Goal: Task Accomplishment & Management: Complete application form

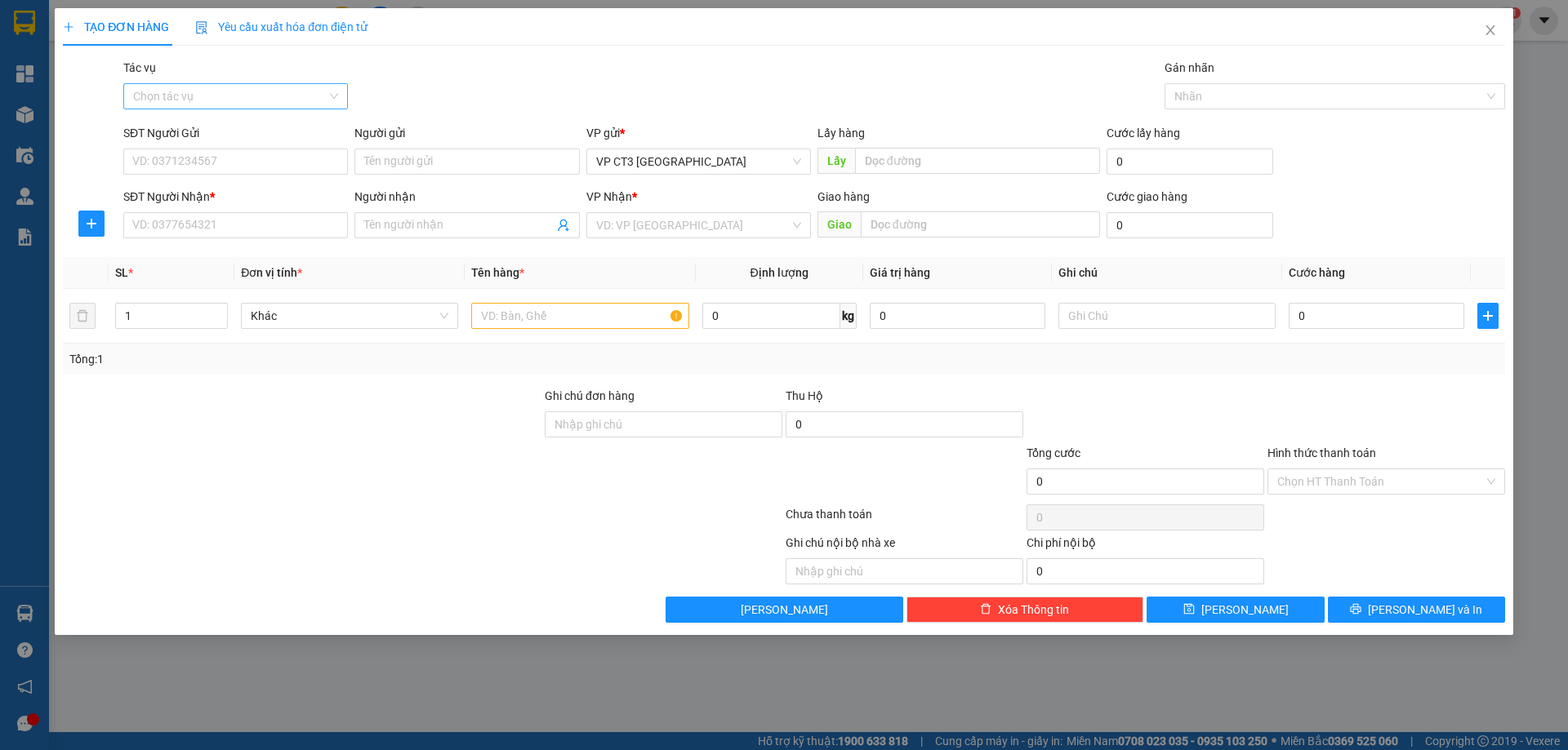
click at [211, 87] on input "Tác vụ" at bounding box center [230, 96] width 194 height 24
click at [219, 161] on div "Nhập hàng kho nhận" at bounding box center [236, 155] width 205 height 18
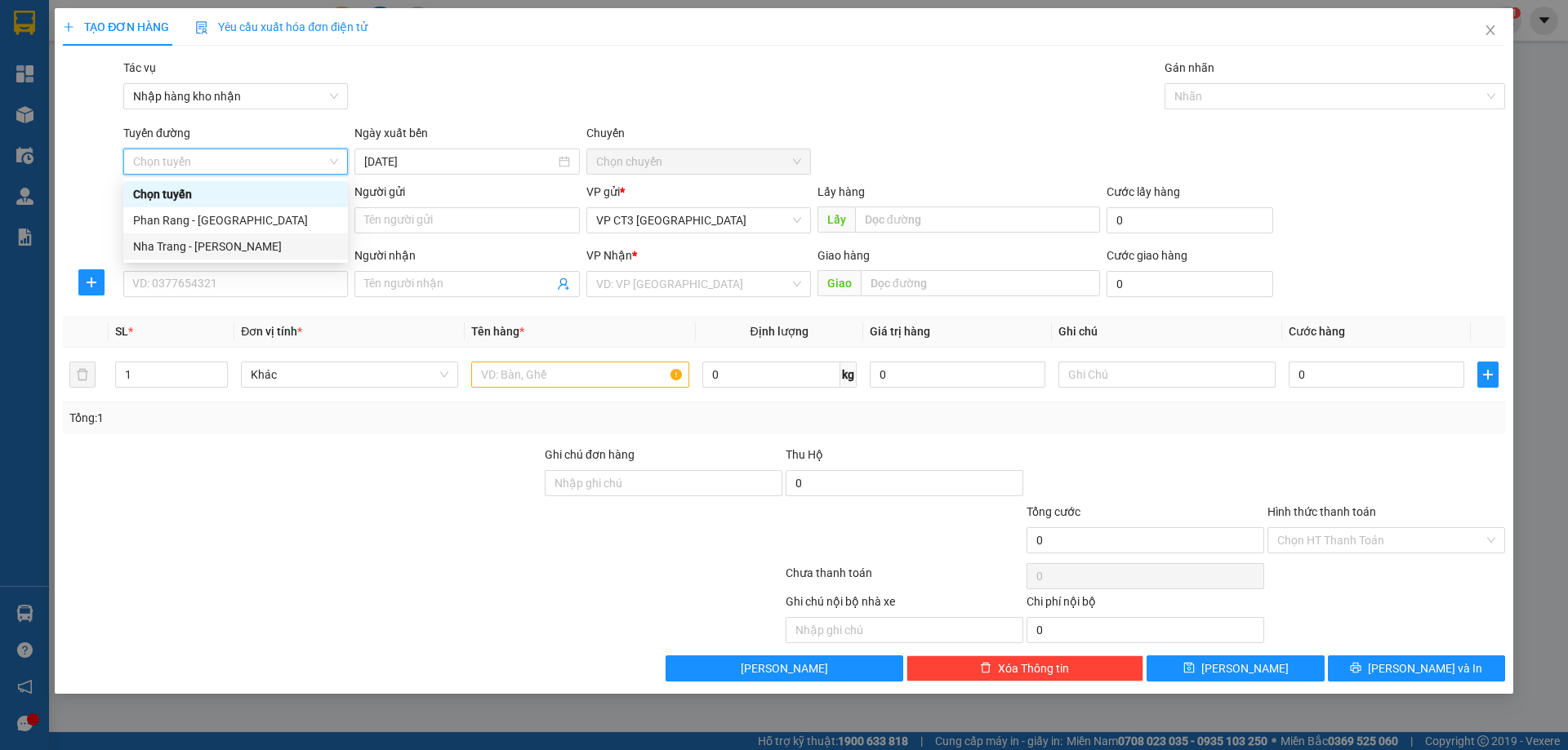
click at [244, 251] on div "Nha Trang - [PERSON_NAME]" at bounding box center [236, 246] width 205 height 18
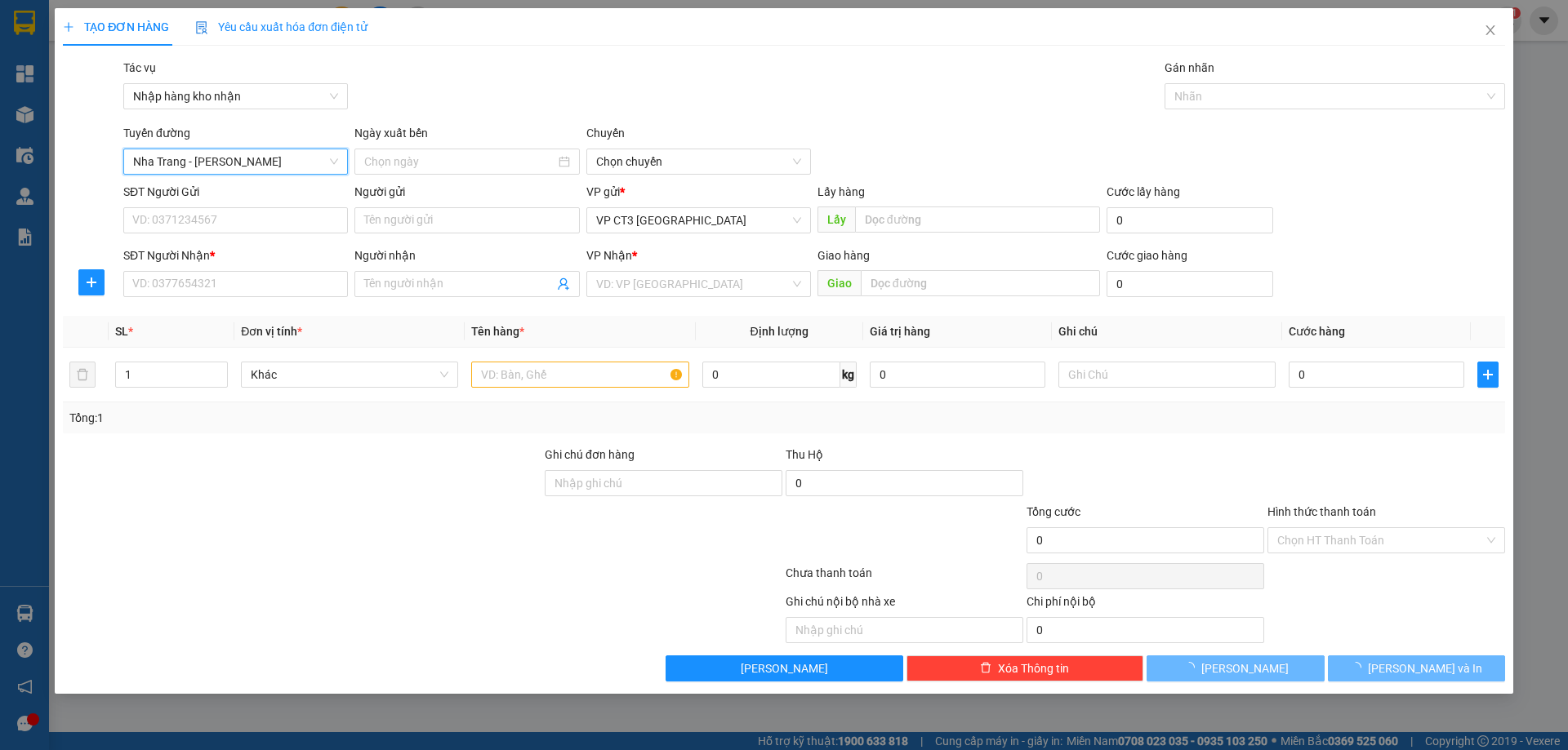
type input "[DATE]"
click at [1213, 97] on div at bounding box center [1327, 97] width 316 height 20
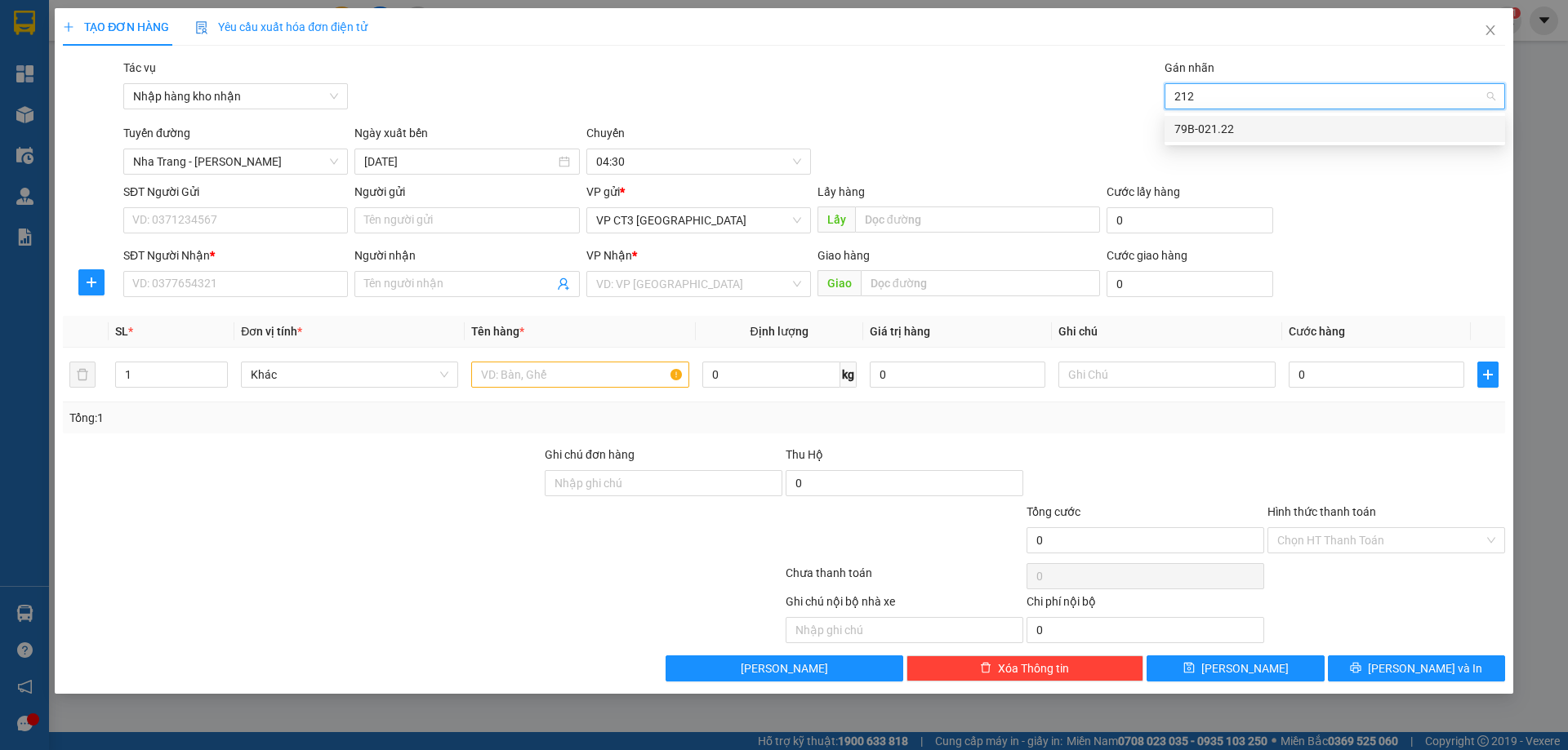
type input "2122"
click at [1228, 130] on div "79B-021.22" at bounding box center [1335, 129] width 321 height 18
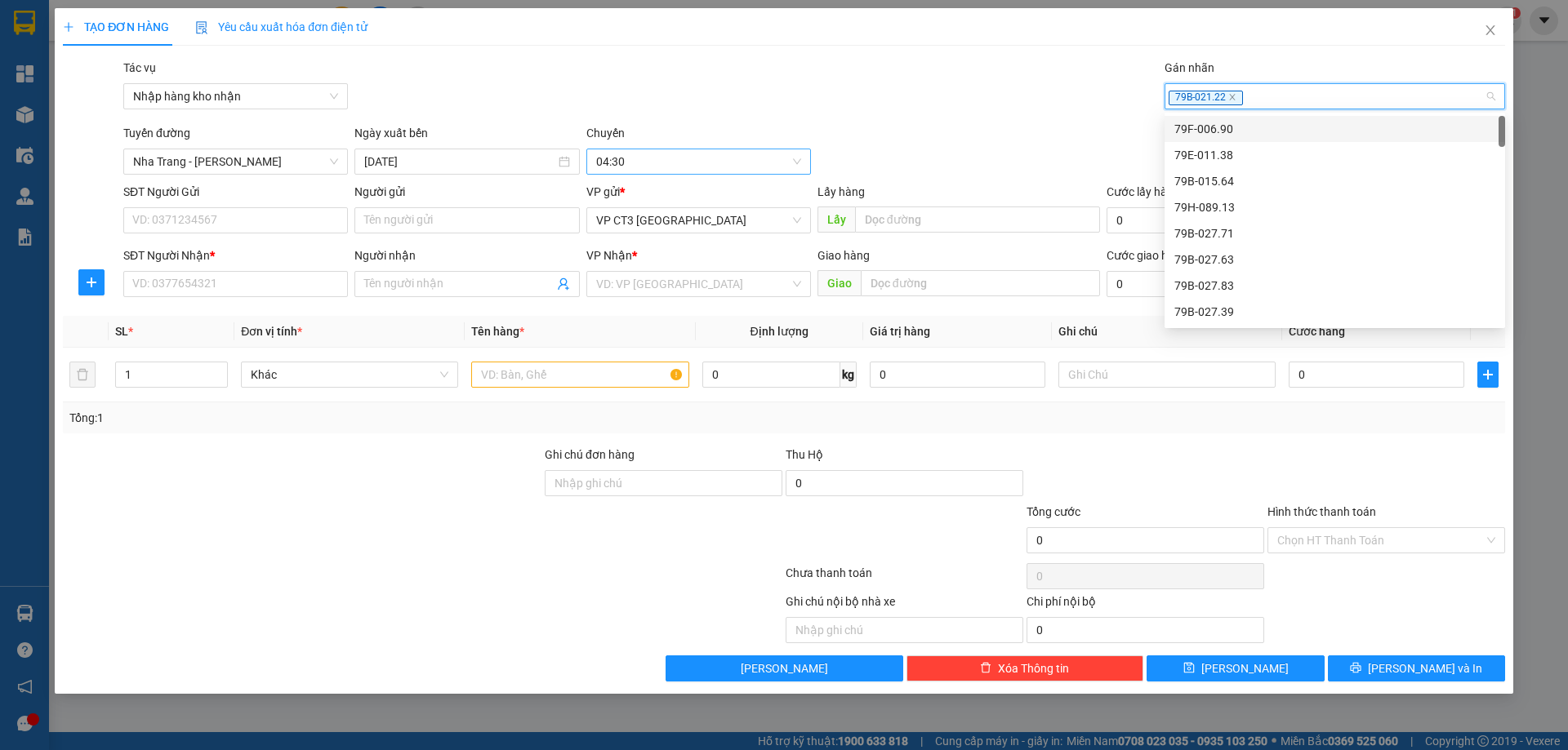
click at [643, 165] on span "04:30" at bounding box center [699, 161] width 205 height 24
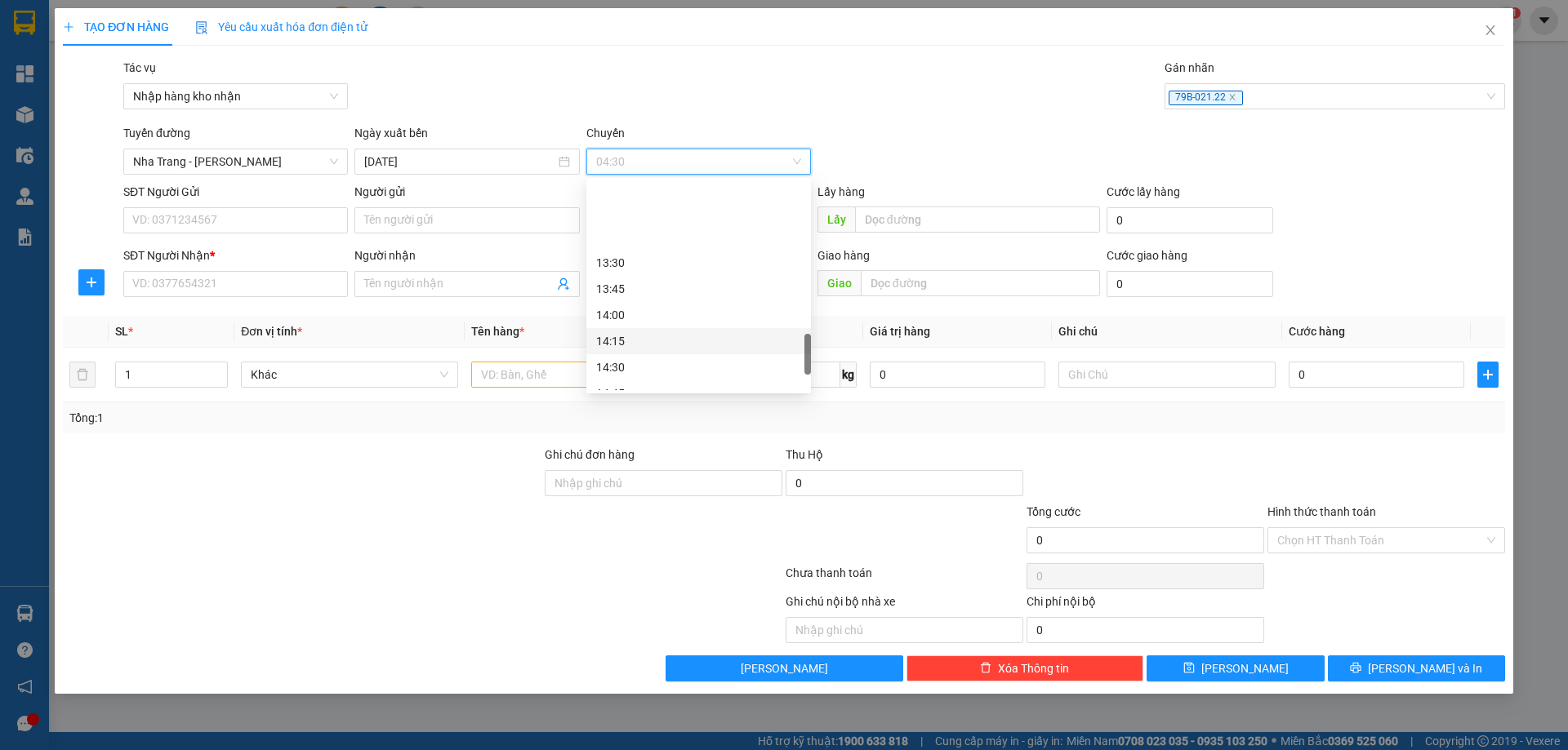
scroll to position [1123, 0]
drag, startPoint x: 637, startPoint y: 322, endPoint x: 595, endPoint y: 311, distance: 43.4
click at [638, 322] on div "16:15" at bounding box center [699, 325] width 205 height 18
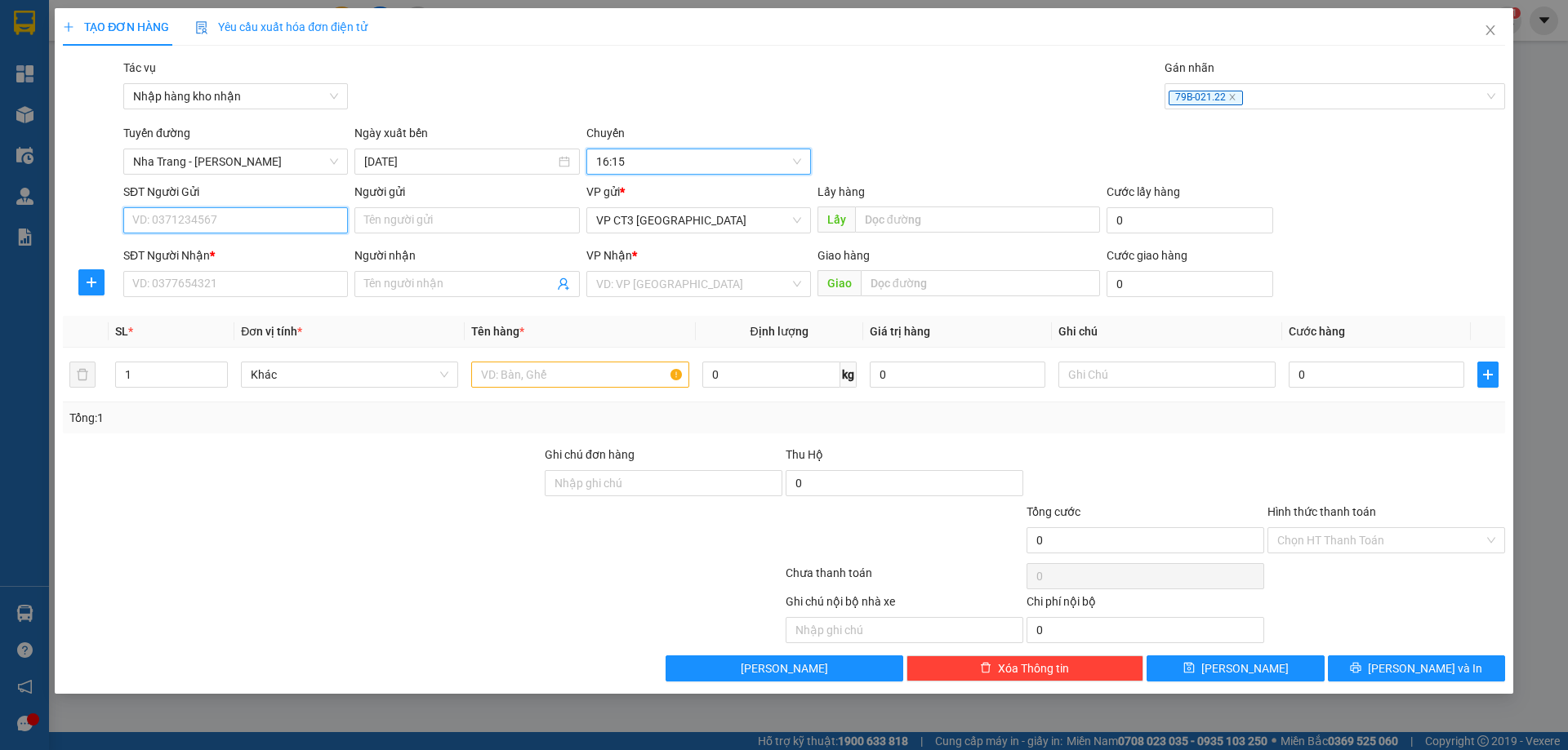
click at [270, 223] on input "SĐT Người Gửi" at bounding box center [236, 220] width 225 height 26
type input "0797565677"
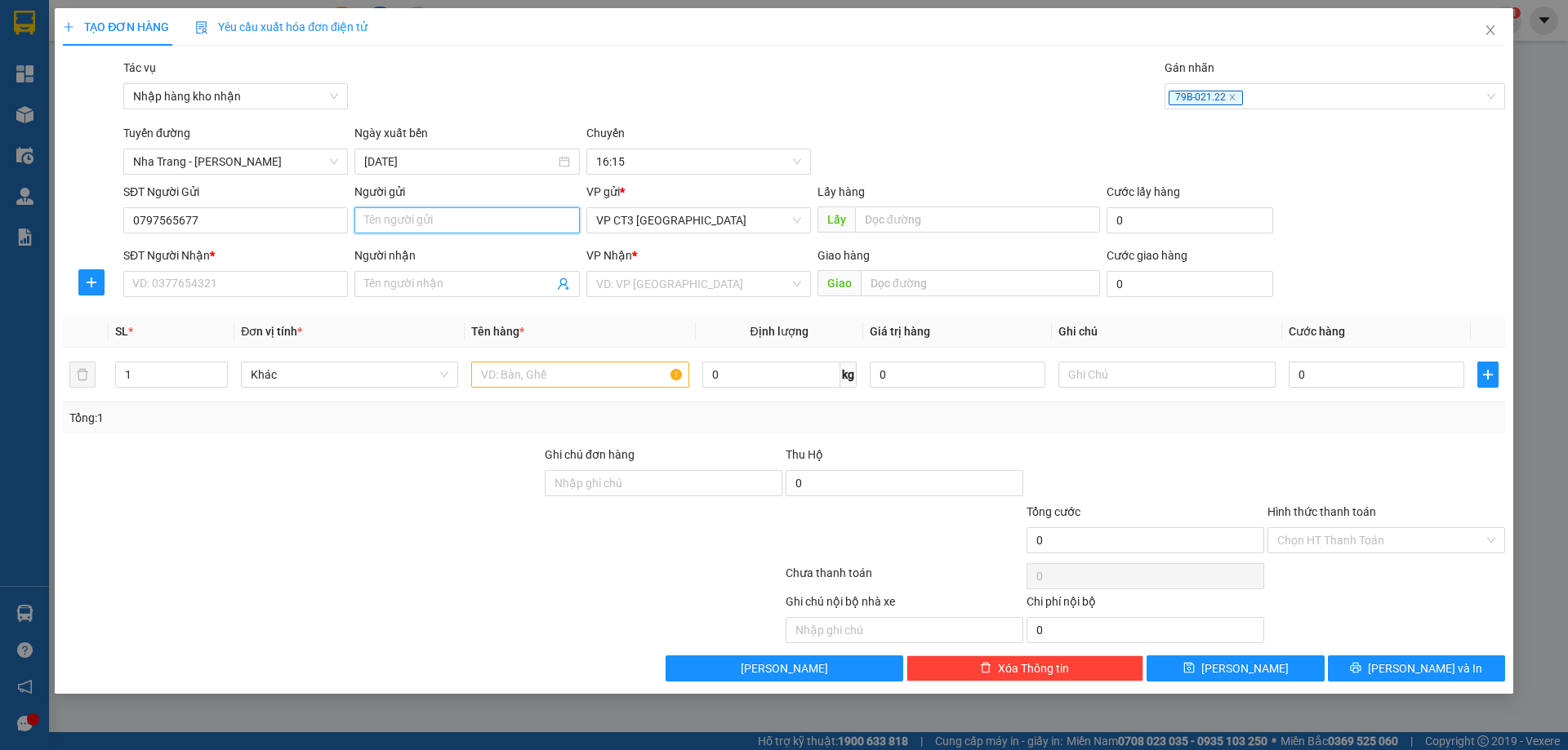
click at [436, 217] on input "Người gửi" at bounding box center [467, 220] width 225 height 26
type input "Duyên [GEOGRAPHIC_DATA]"
click at [276, 289] on input "SĐT Người Nhận *" at bounding box center [236, 284] width 225 height 26
type input "0372026024"
click at [431, 276] on input "Người nhận" at bounding box center [459, 284] width 189 height 18
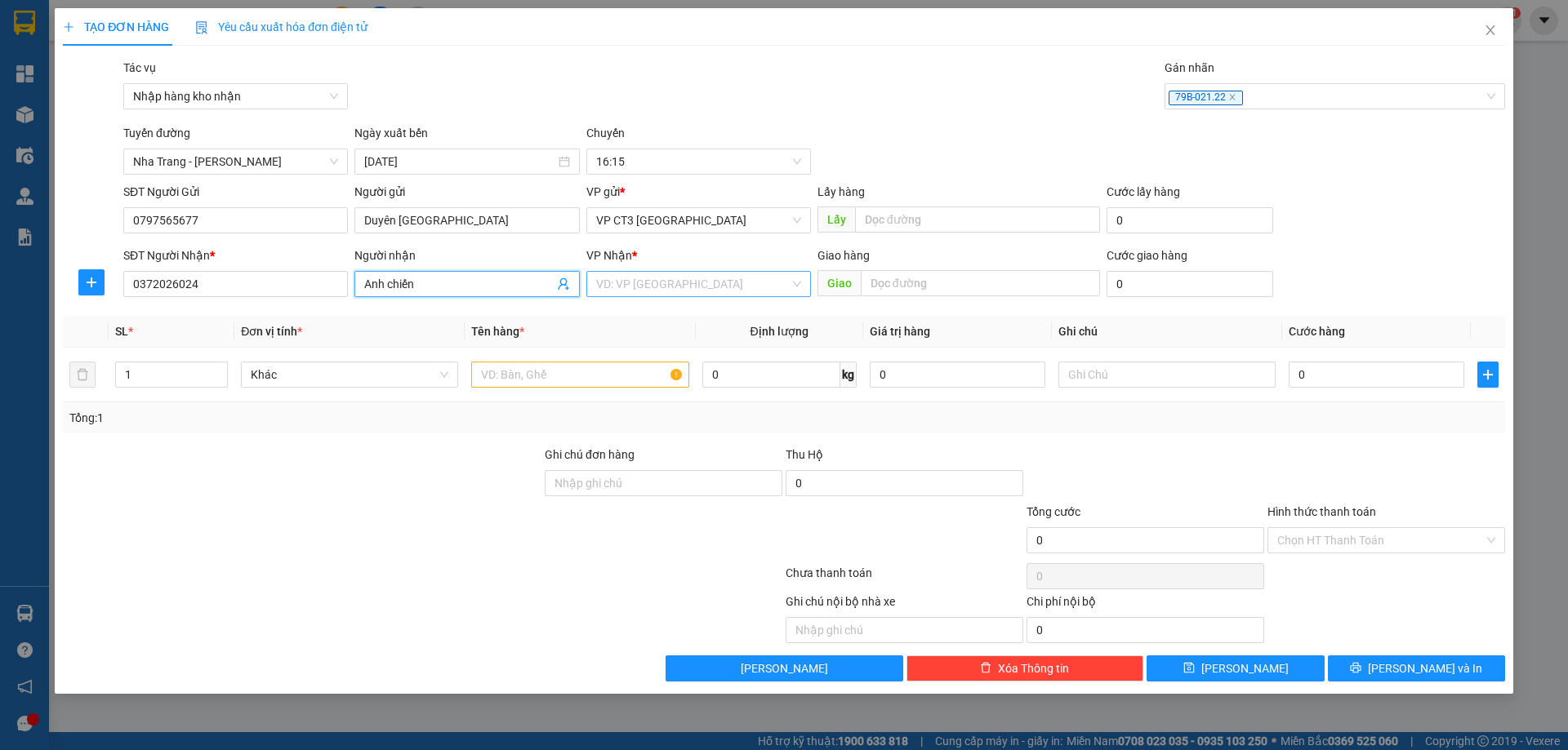
type input "Anh chiến"
click at [661, 284] on input "search" at bounding box center [693, 284] width 194 height 24
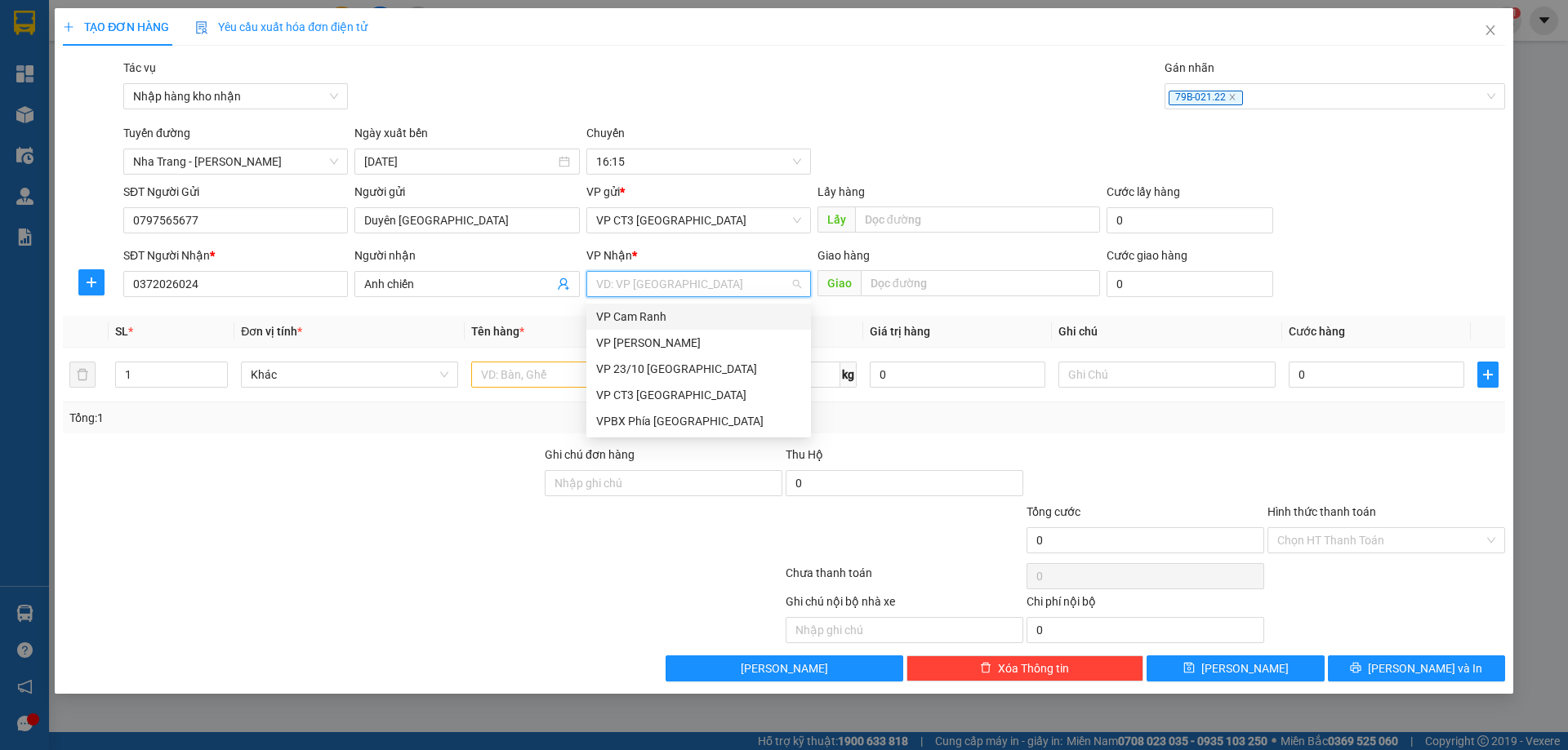
click at [669, 337] on div "VP [PERSON_NAME]" at bounding box center [699, 343] width 205 height 18
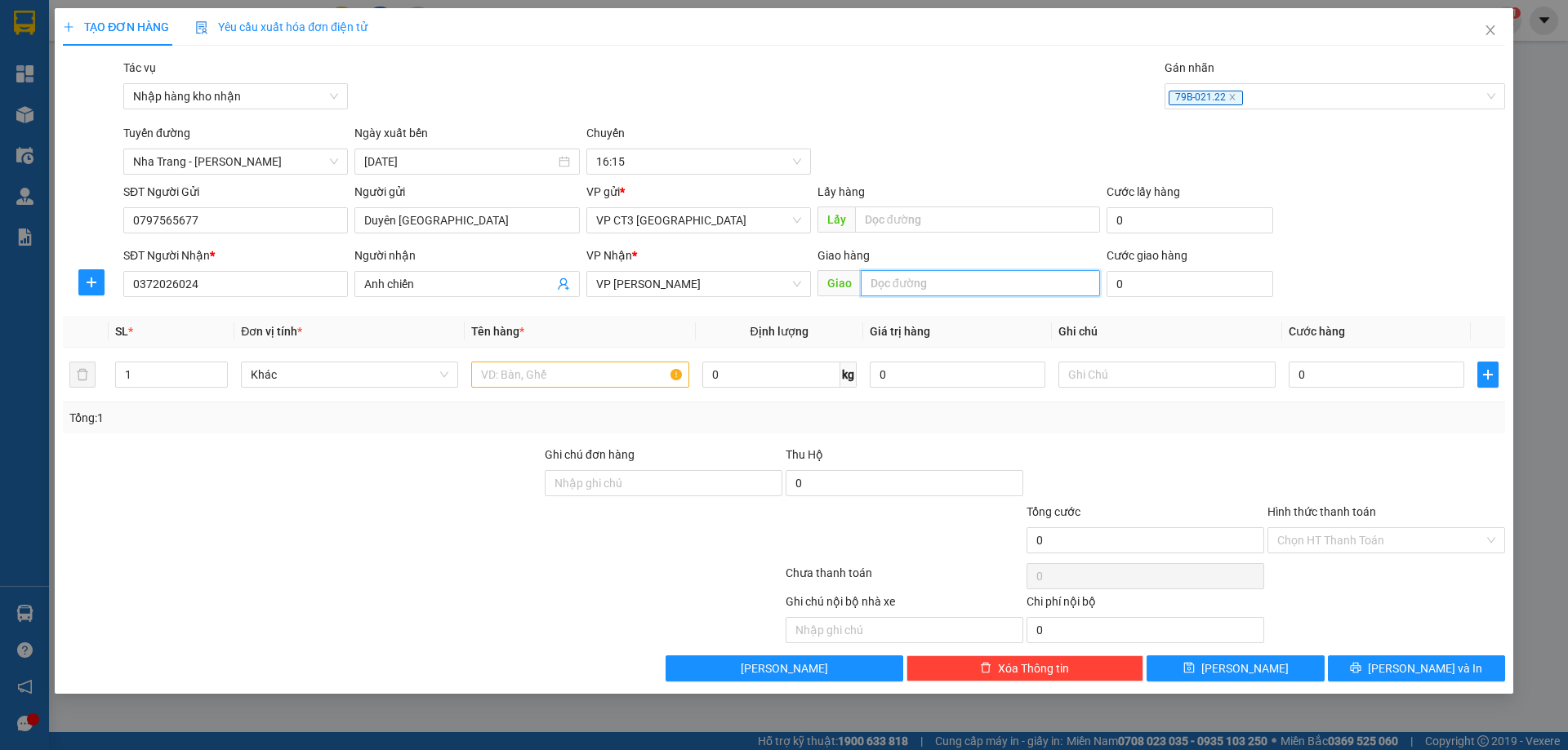
click at [913, 285] on input "text" at bounding box center [981, 283] width 239 height 26
type input "[PERSON_NAME]"
click at [572, 375] on input "text" at bounding box center [580, 374] width 218 height 26
type input "Thùng"
click at [1344, 371] on input "0" at bounding box center [1377, 374] width 176 height 26
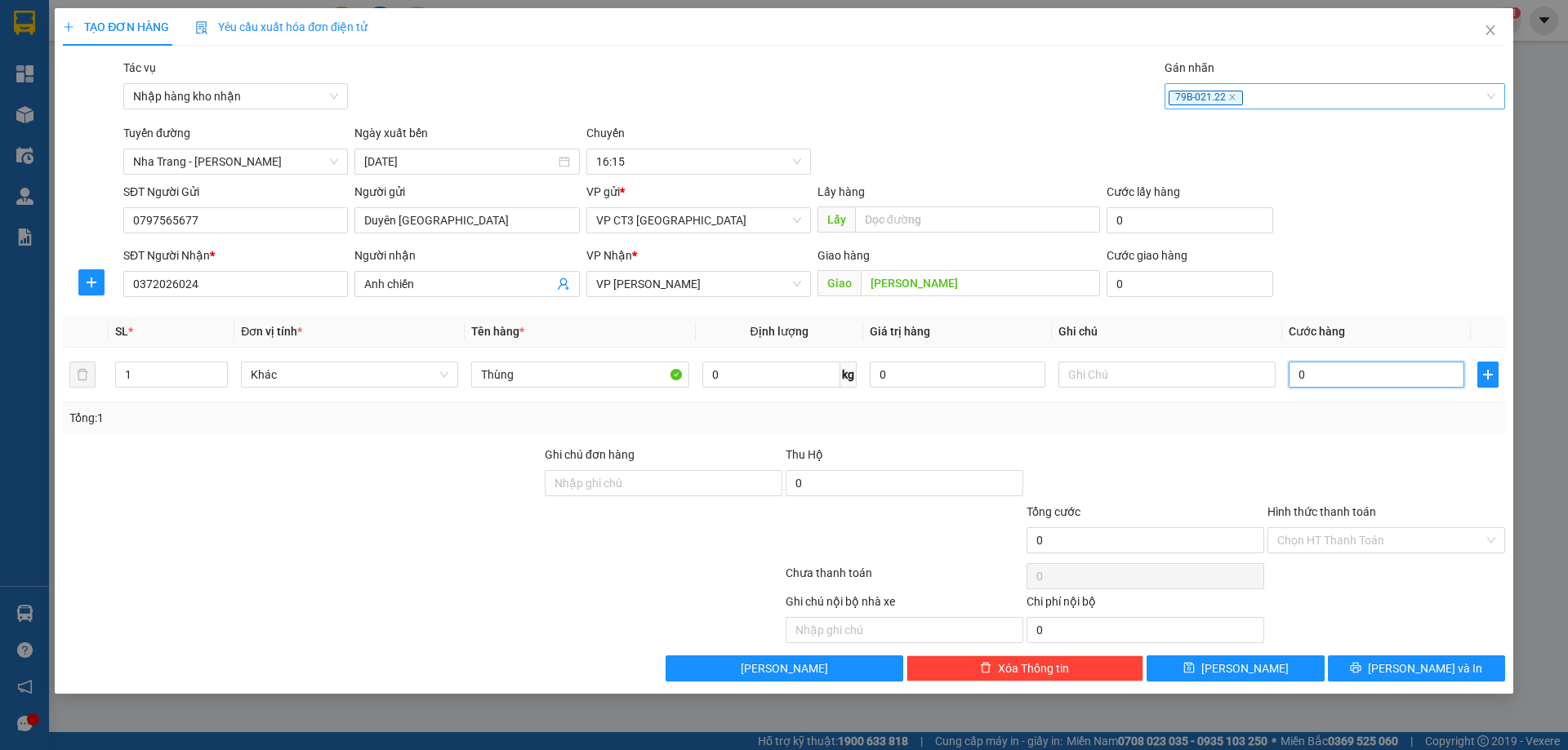
type input "5"
type input "50"
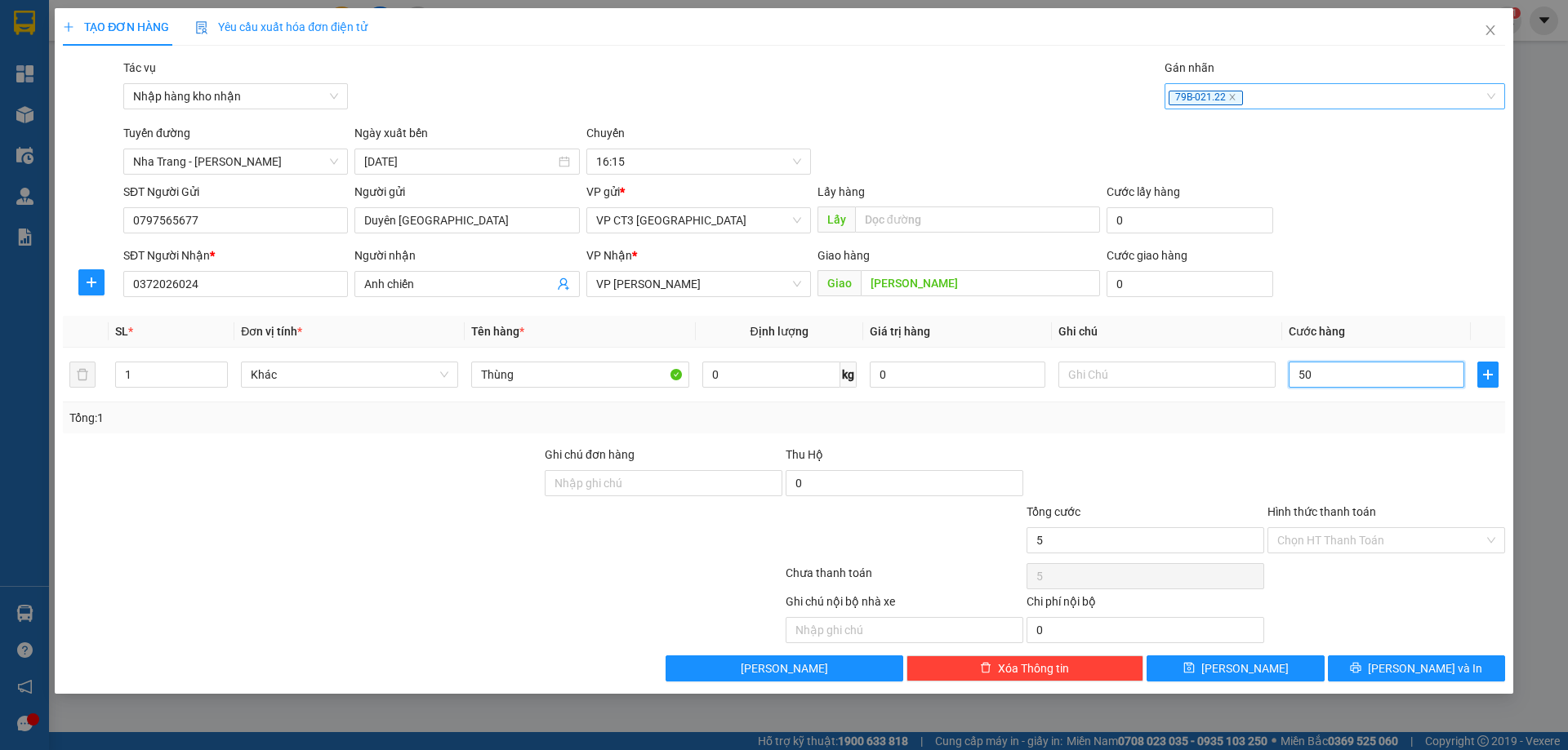
type input "50"
type input "500"
type input "5.000"
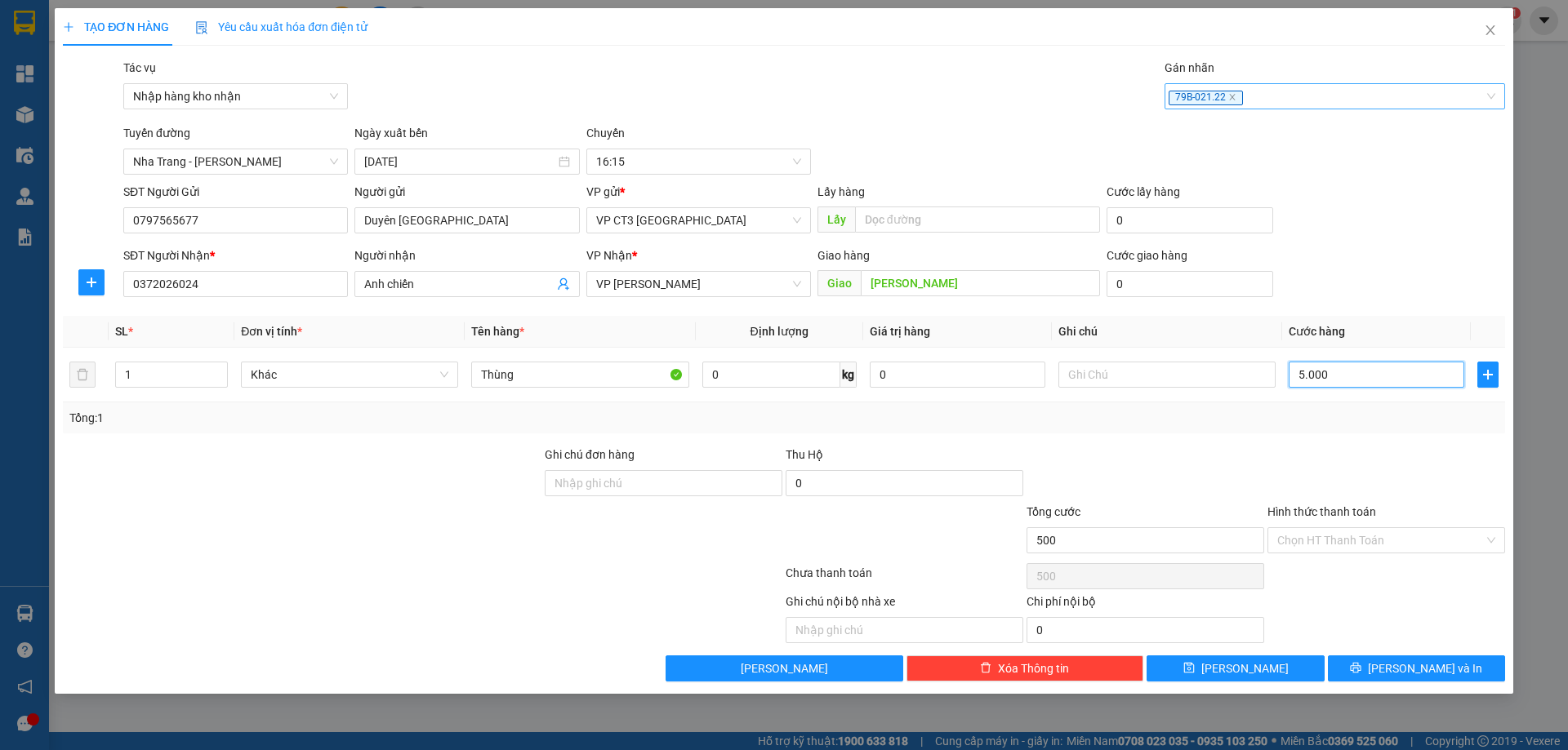
type input "5.000"
type input "50.000"
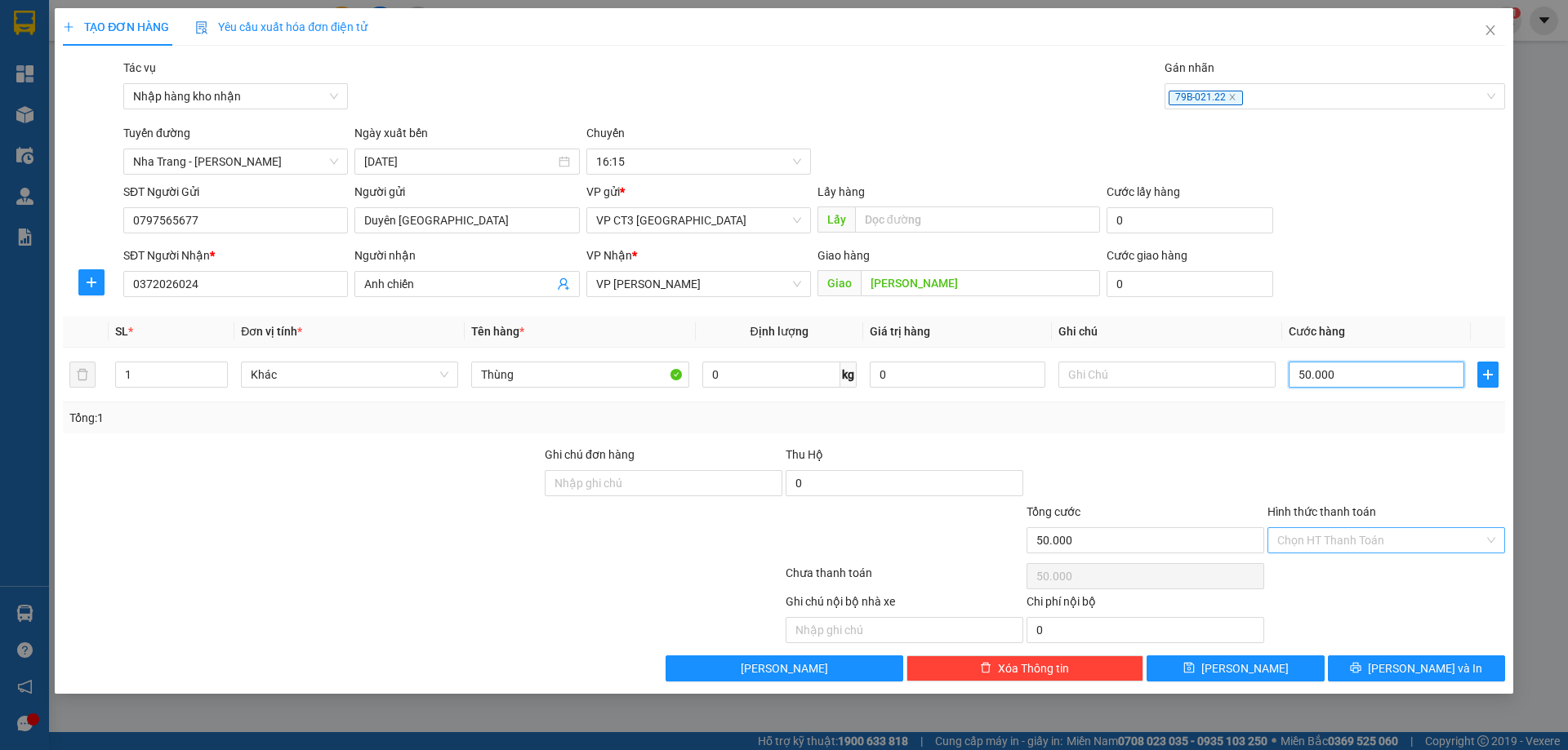
type input "50.000"
click at [1379, 541] on input "Hình thức thanh toán" at bounding box center [1381, 540] width 207 height 24
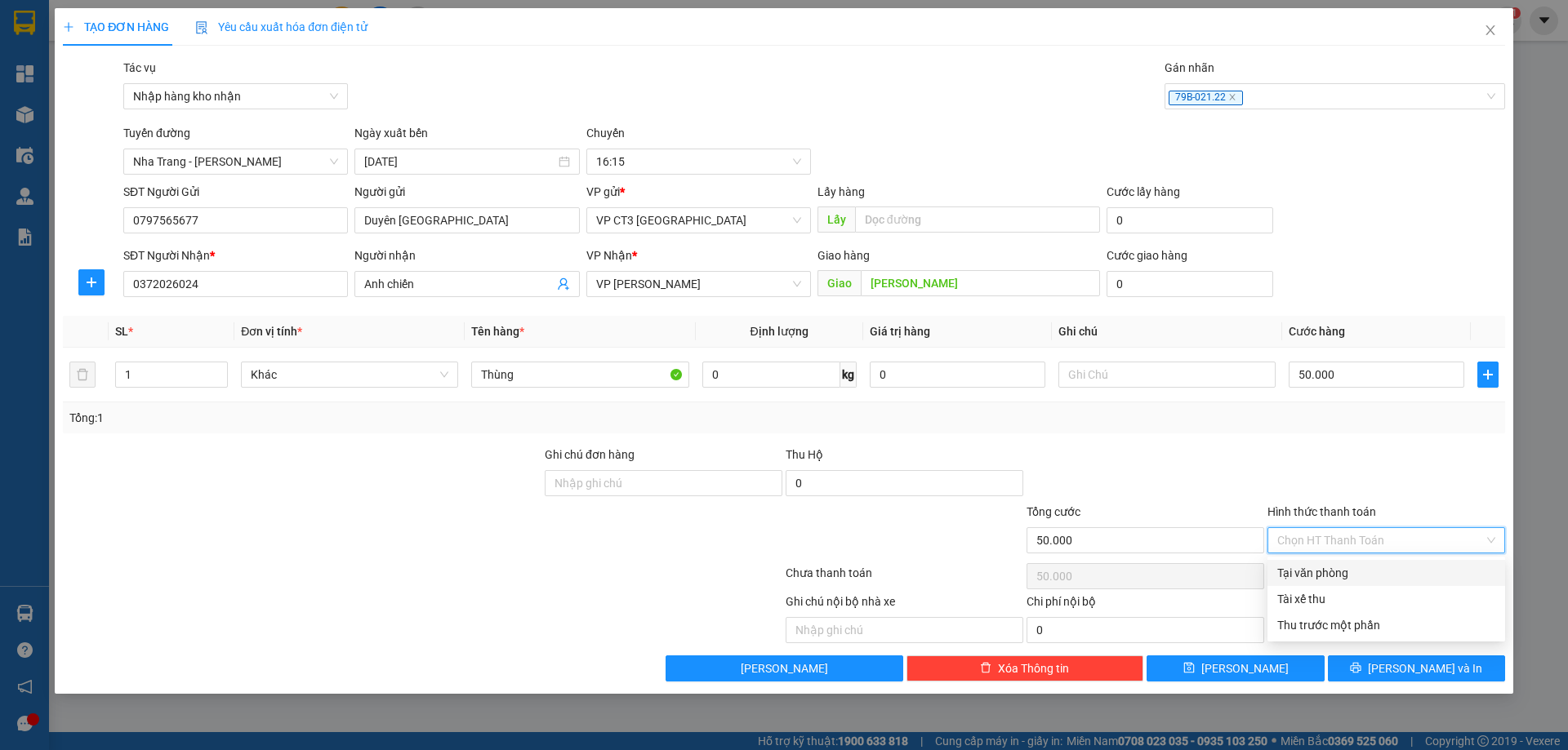
click at [1352, 574] on div "Tại văn phòng" at bounding box center [1387, 573] width 218 height 18
type input "0"
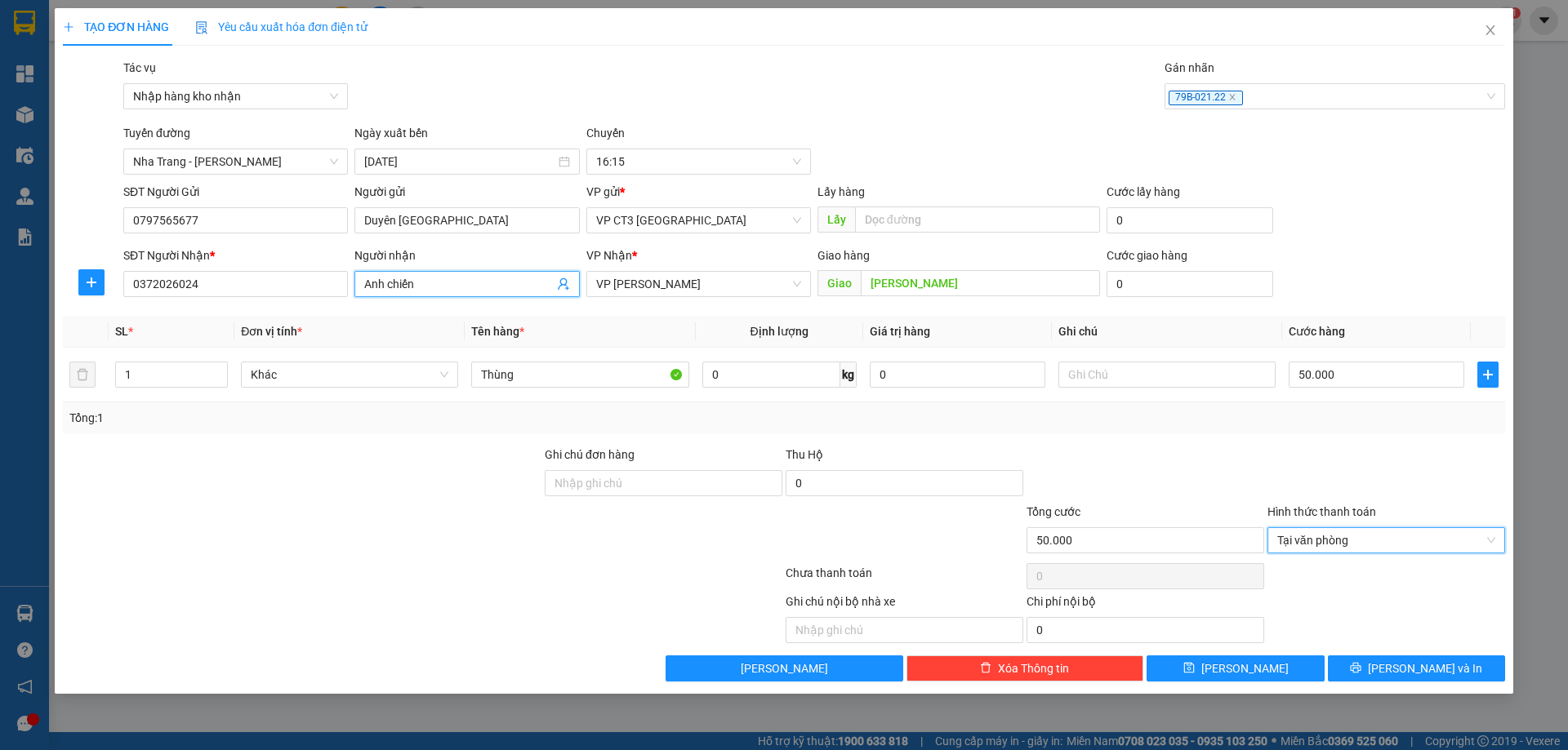
click at [495, 290] on input "Anh chiến" at bounding box center [459, 284] width 189 height 18
type input "Anh chiến [PERSON_NAME]"
click at [1406, 668] on span "[PERSON_NAME] và In" at bounding box center [1426, 668] width 114 height 18
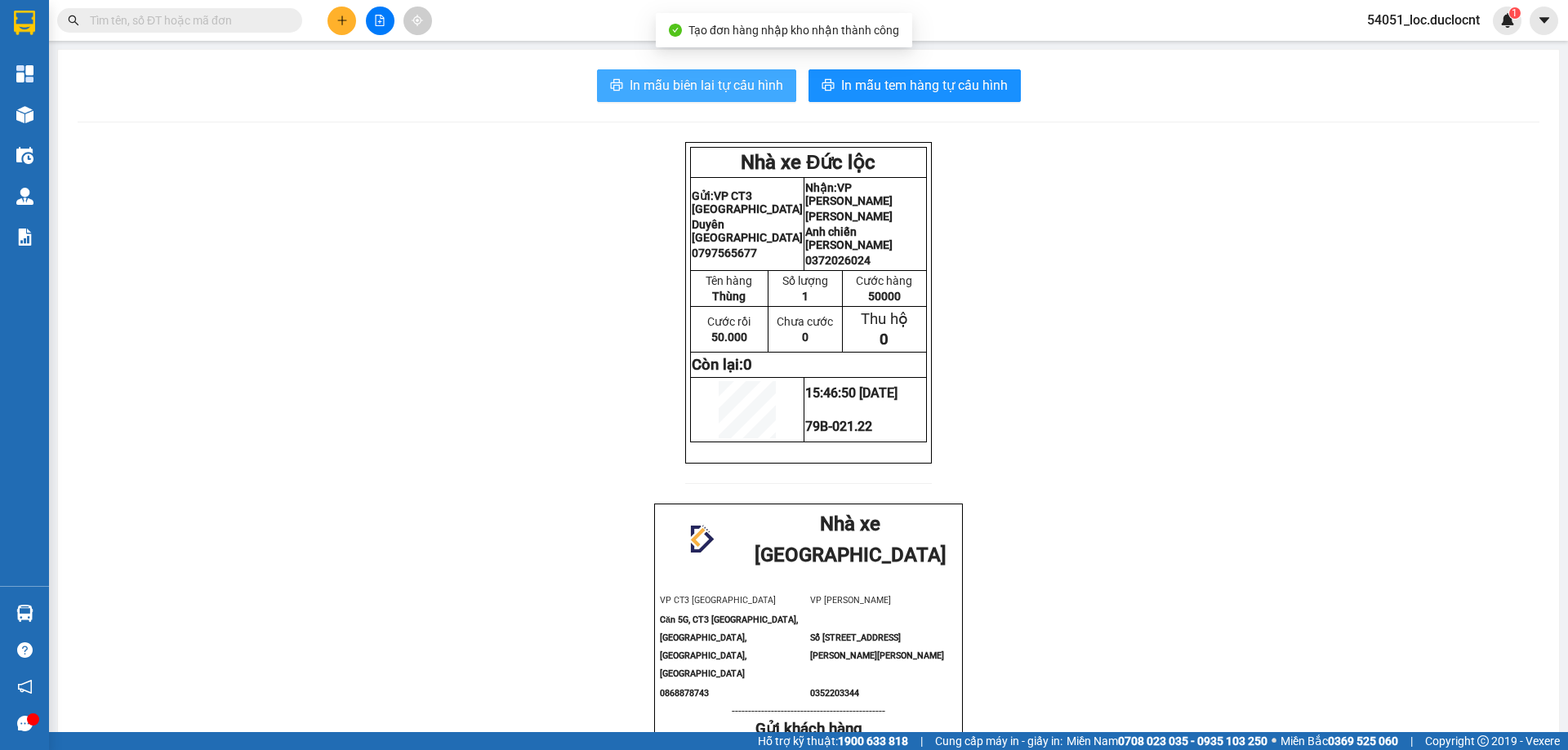
click at [707, 75] on span "In mẫu biên lai tự cấu hình" at bounding box center [706, 85] width 153 height 21
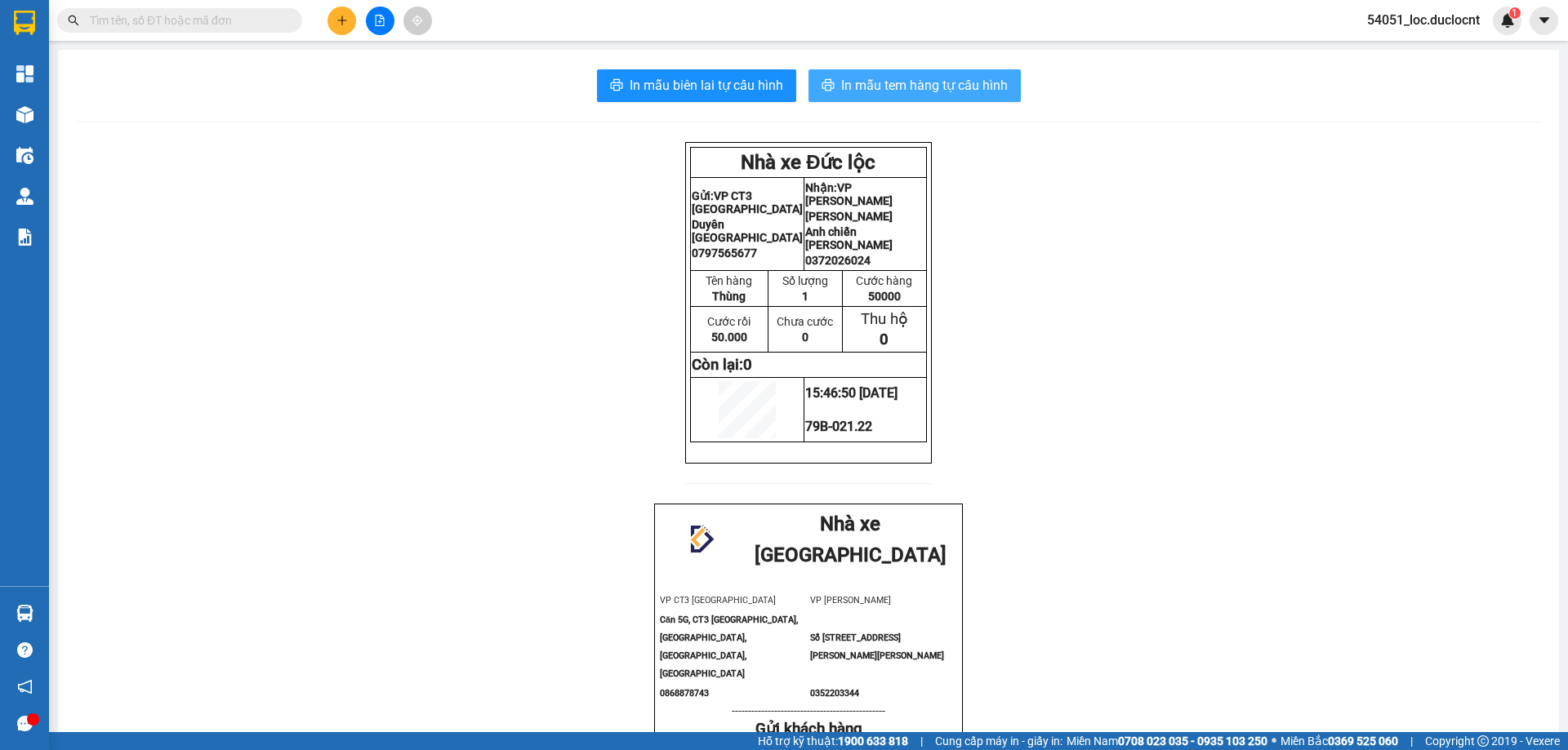
click at [881, 83] on span "In mẫu tem hàng tự cấu hình" at bounding box center [924, 85] width 167 height 21
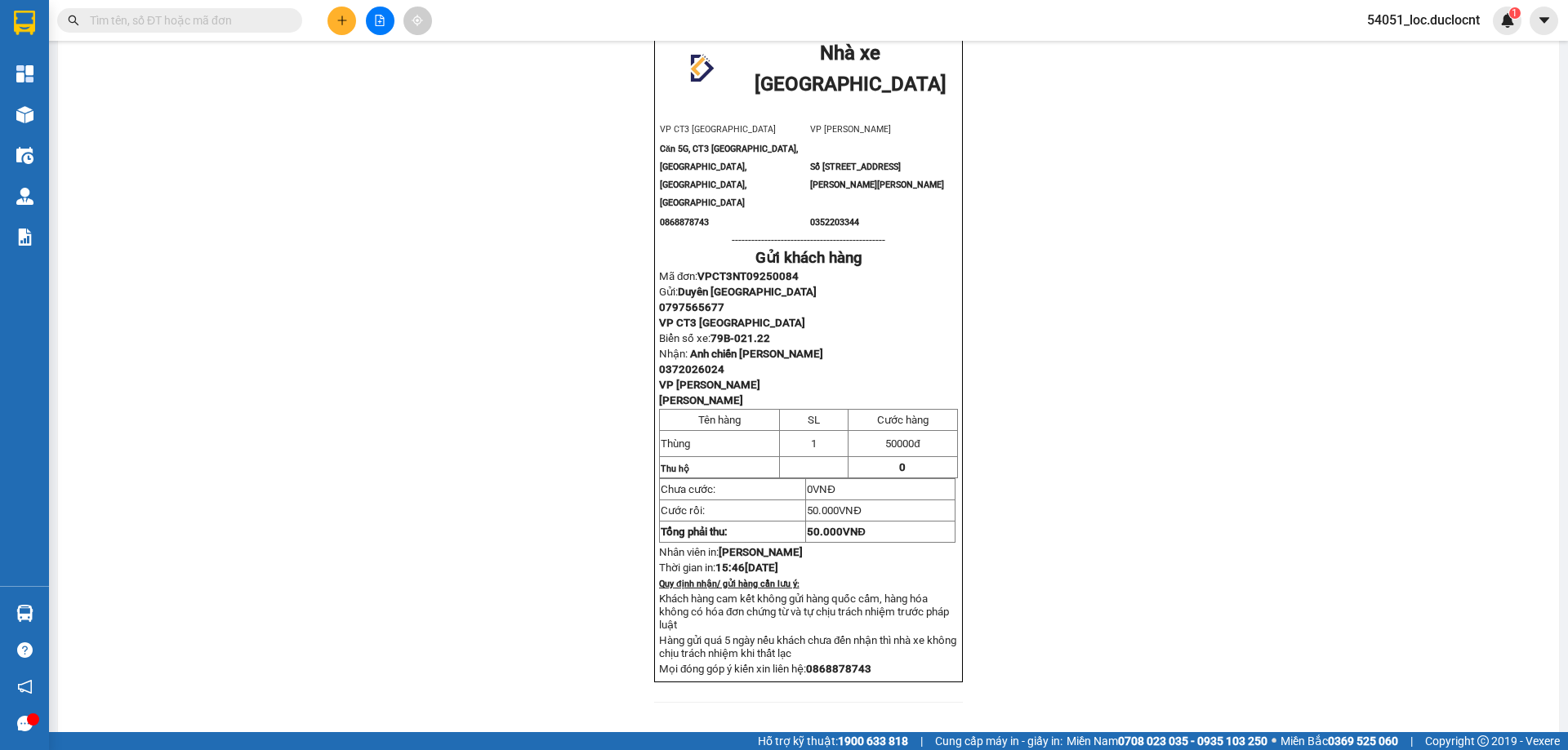
scroll to position [508, 0]
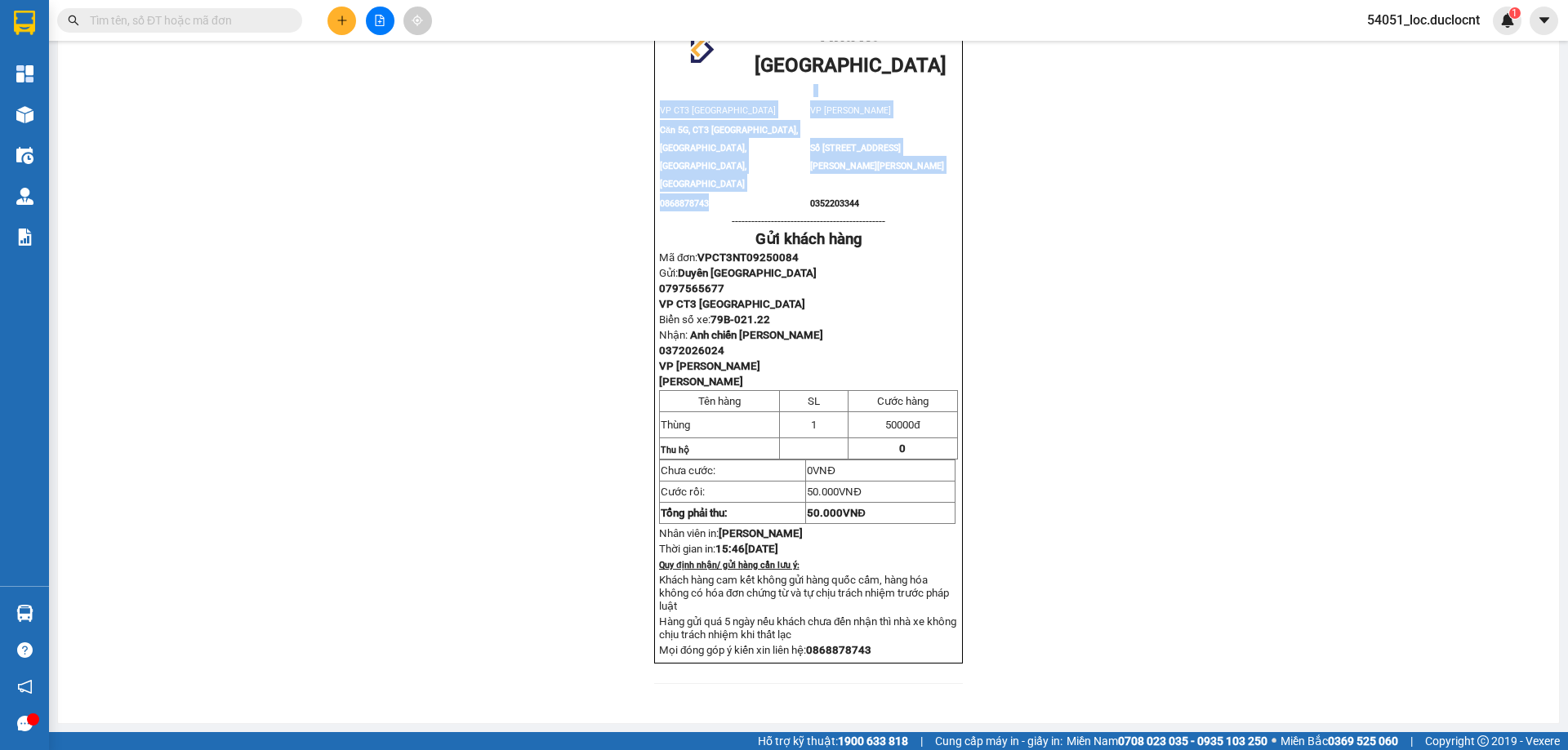
drag, startPoint x: 701, startPoint y: 85, endPoint x: 744, endPoint y: 152, distance: 79.6
click at [744, 152] on div "Nhà xe [GEOGRAPHIC_DATA] VP CT3 [GEOGRAPHIC_DATA] VP [PERSON_NAME] Căn 5G, CT3 …" at bounding box center [808, 338] width 309 height 649
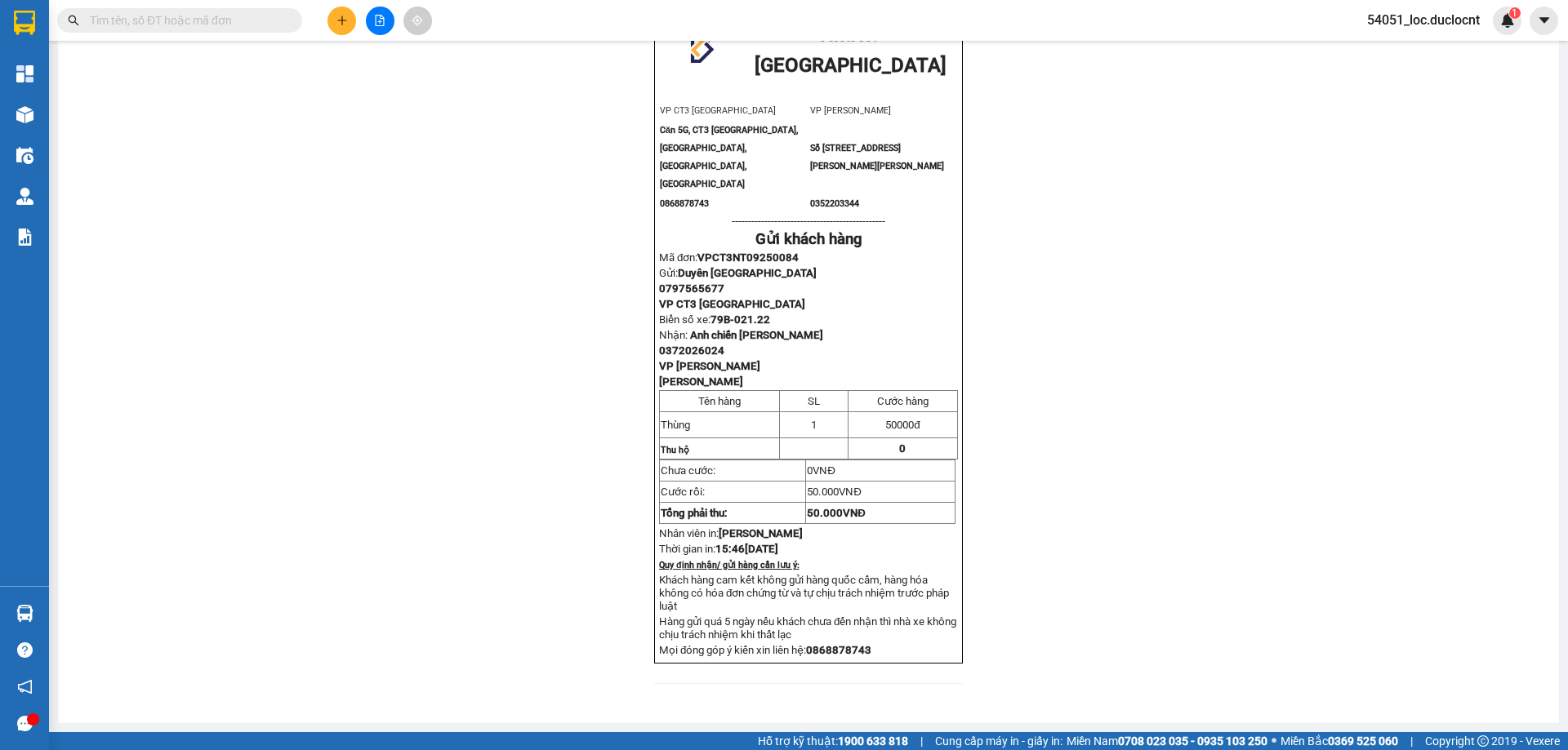
click at [882, 215] on p "-----------------------------------------------" at bounding box center [808, 221] width 299 height 13
